Goal: Contribute content

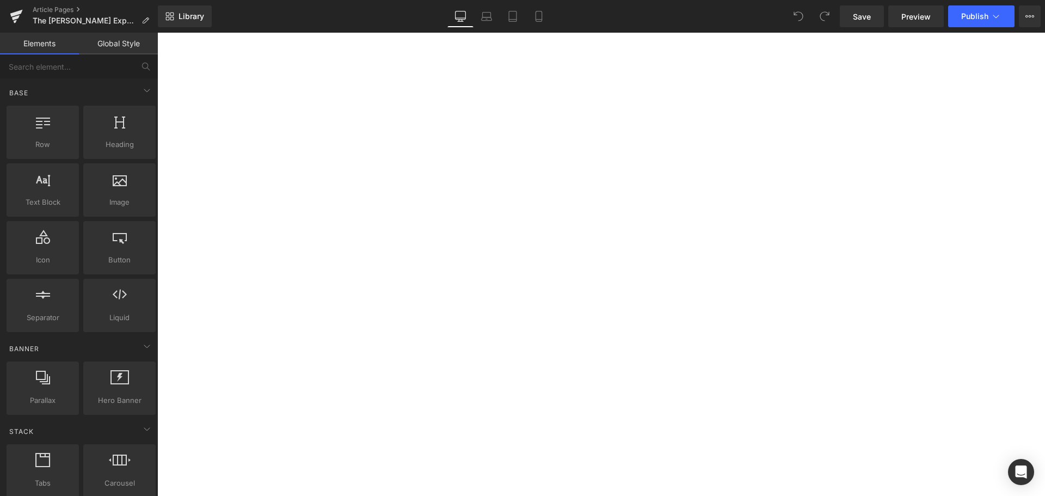
scroll to position [361, 0]
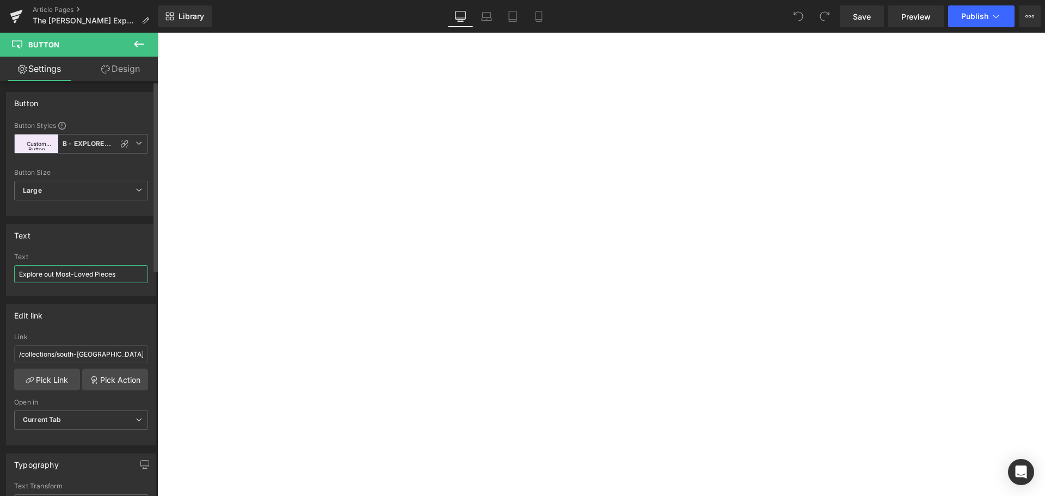
click at [52, 274] on input "Explore out Most-Loved Pieces" at bounding box center [81, 274] width 134 height 18
type input "Explore our Most-Loved Pieces"
click at [482, 21] on icon at bounding box center [486, 16] width 11 height 11
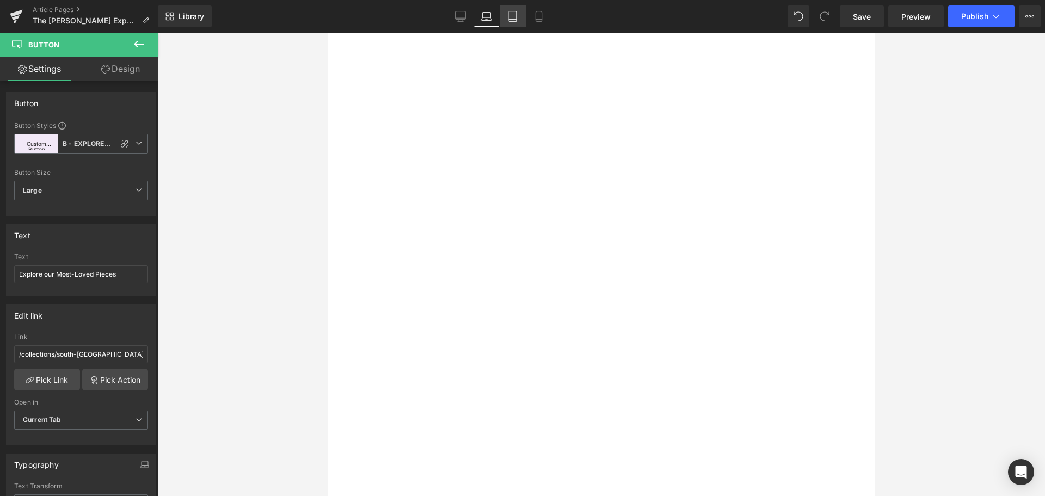
scroll to position [411, 0]
drag, startPoint x: 507, startPoint y: 17, endPoint x: 545, endPoint y: 14, distance: 38.2
click at [507, 17] on link "Tablet" at bounding box center [512, 16] width 26 height 22
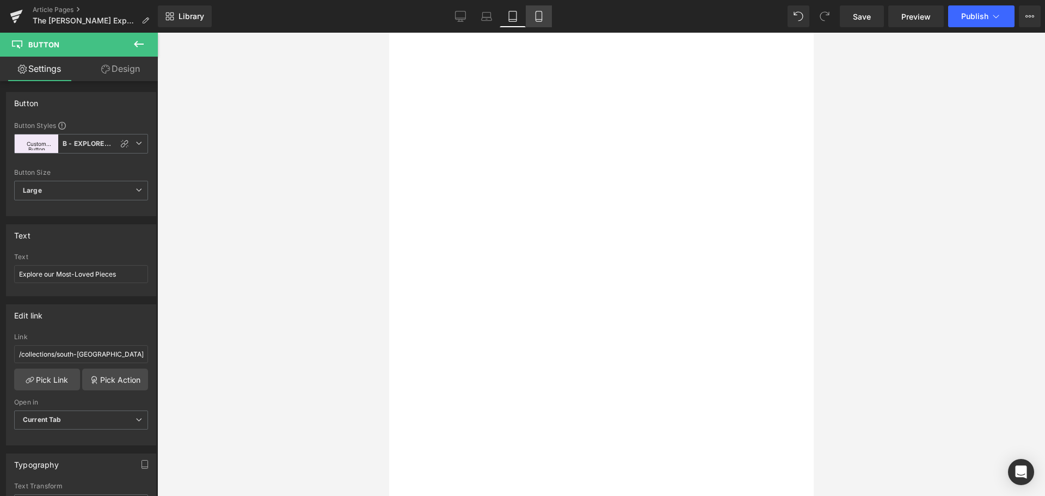
scroll to position [436, 0]
click at [545, 14] on link "Mobile" at bounding box center [539, 16] width 26 height 22
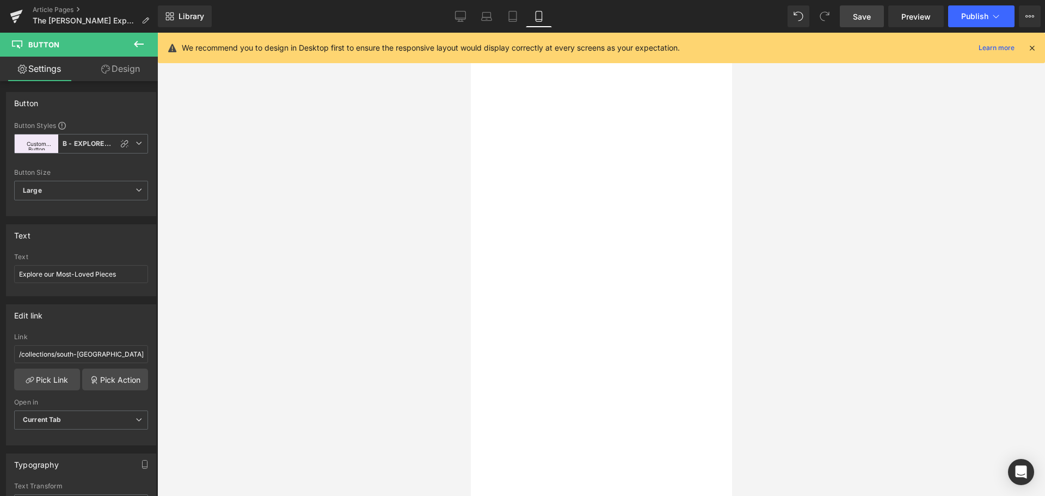
click at [858, 22] on link "Save" at bounding box center [862, 16] width 44 height 22
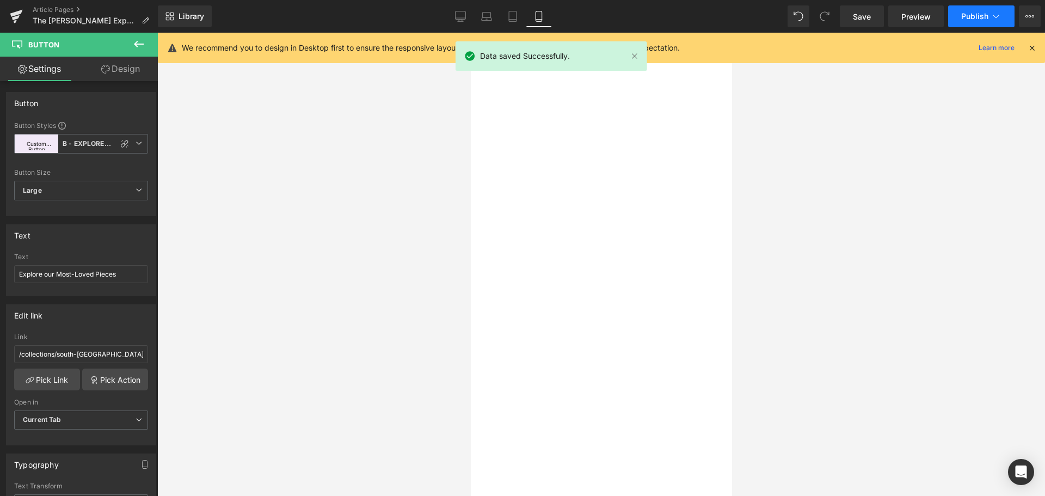
click at [969, 24] on button "Publish" at bounding box center [981, 16] width 66 height 22
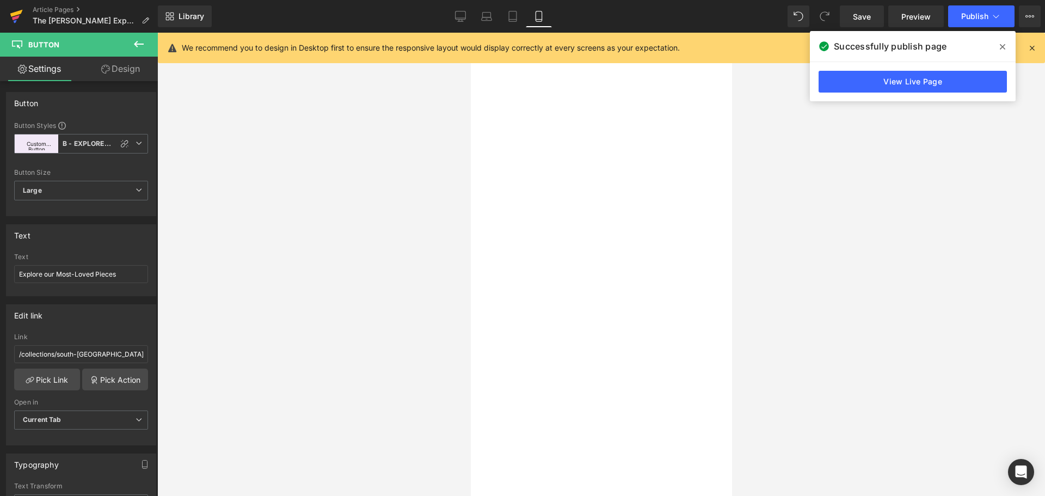
click at [12, 13] on icon at bounding box center [16, 13] width 13 height 7
